Goal: Find specific page/section: Find specific page/section

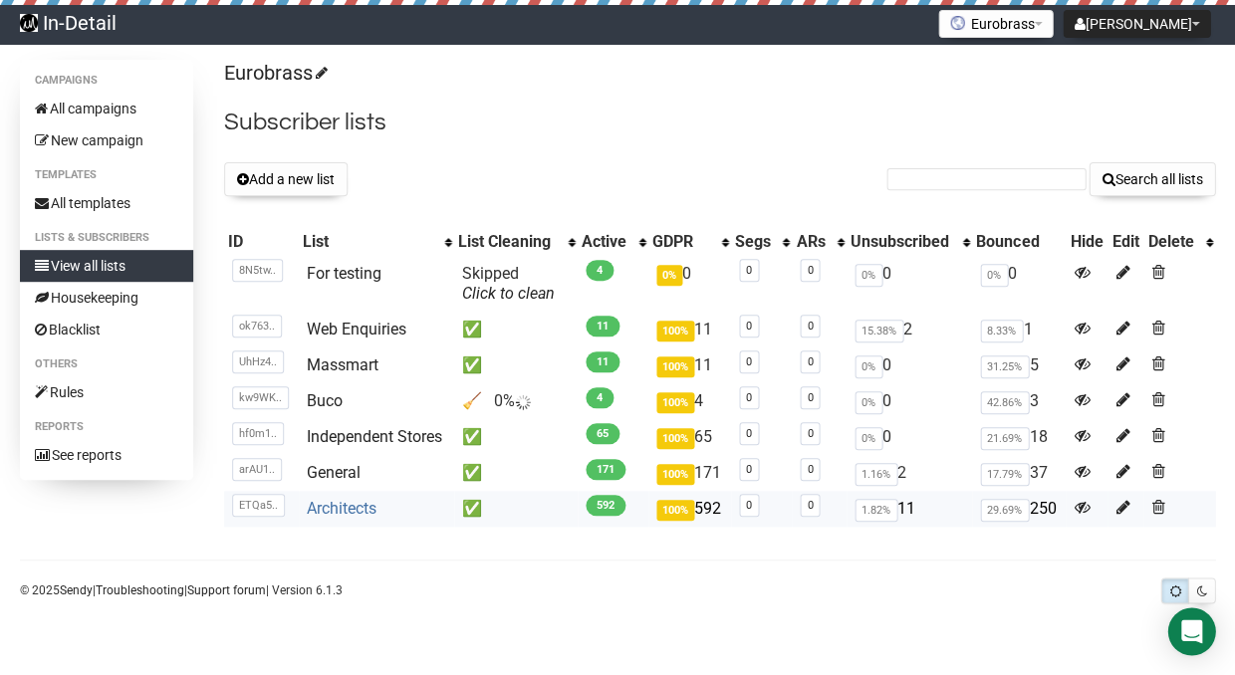
click at [342, 509] on link "Architects" at bounding box center [342, 508] width 70 height 19
click at [345, 471] on link "General" at bounding box center [334, 472] width 54 height 19
click at [393, 431] on link "Independent Stores" at bounding box center [374, 436] width 135 height 19
click at [325, 398] on link "Buco" at bounding box center [325, 400] width 36 height 19
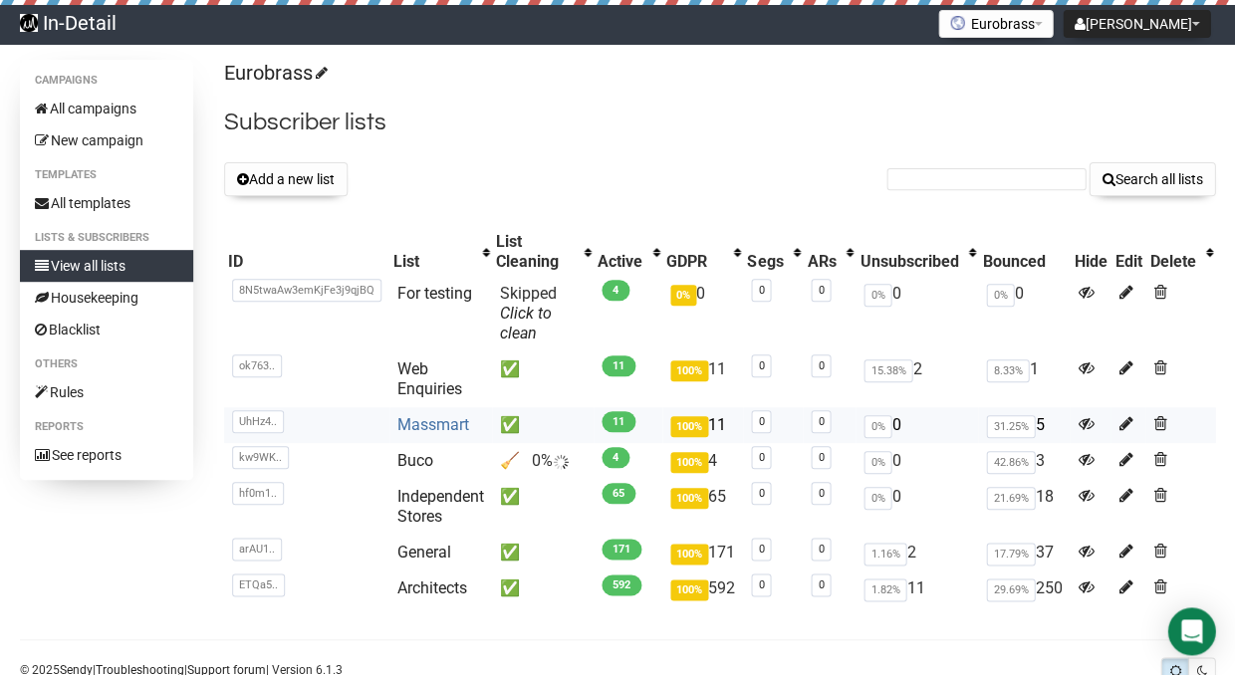
click at [438, 415] on link "Massmart" at bounding box center [433, 424] width 72 height 19
click at [421, 360] on link "Web Enquiries" at bounding box center [429, 379] width 65 height 39
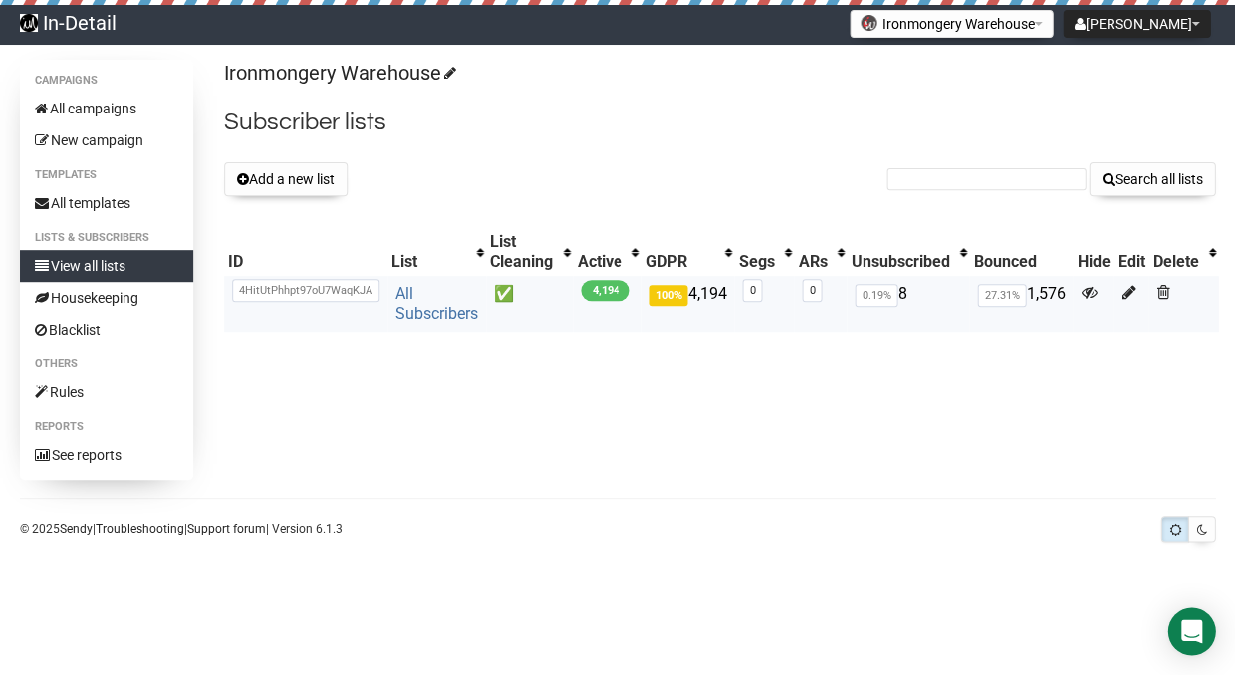
click at [419, 292] on link "All Subscribers" at bounding box center [436, 303] width 83 height 39
